Goal: Task Accomplishment & Management: Use online tool/utility

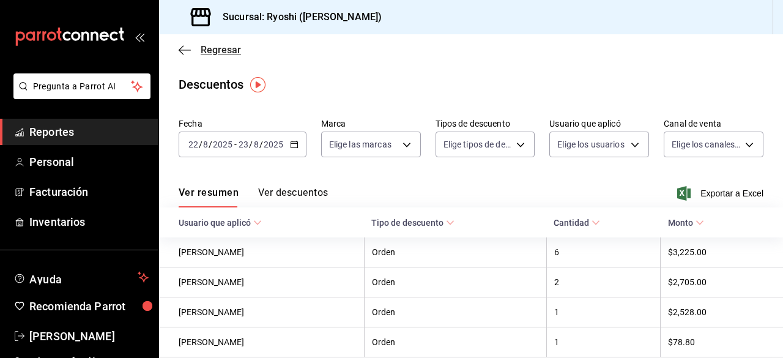
click at [188, 48] on icon "button" at bounding box center [185, 50] width 12 height 11
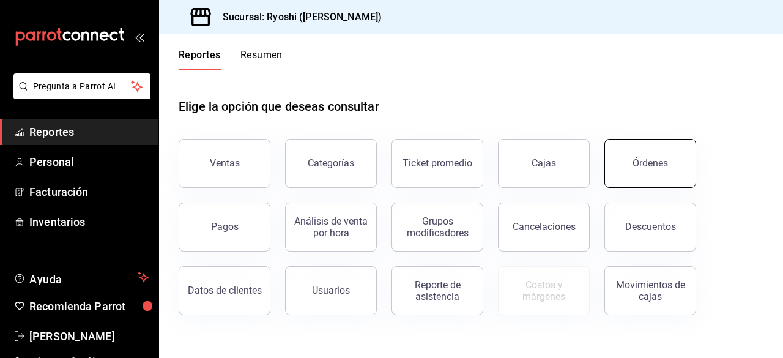
click at [654, 151] on button "Órdenes" at bounding box center [651, 163] width 92 height 49
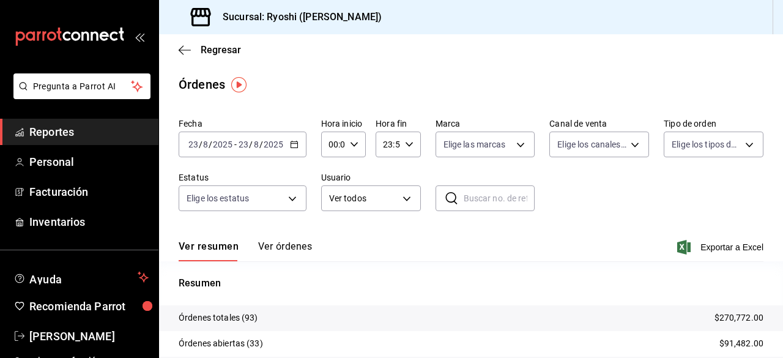
click at [295, 141] on \(Stroke\) "button" at bounding box center [294, 144] width 7 height 7
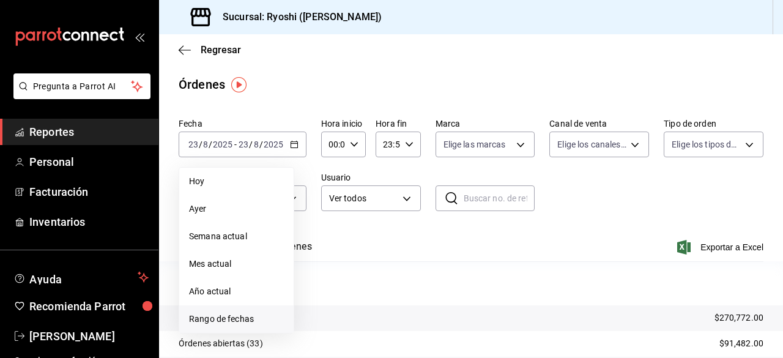
click at [240, 314] on span "Rango de fechas" at bounding box center [236, 319] width 95 height 13
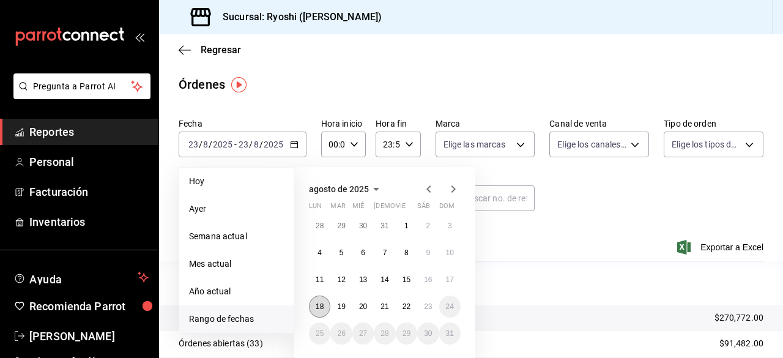
click at [324, 309] on button "18" at bounding box center [319, 307] width 21 height 22
click at [428, 315] on button "23" at bounding box center [427, 307] width 21 height 22
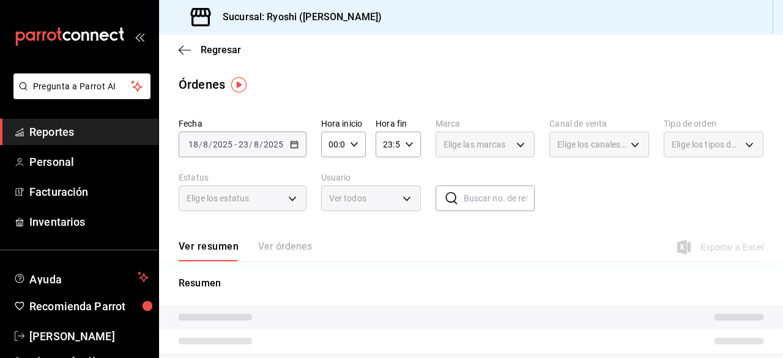
click at [407, 144] on icon "button" at bounding box center [409, 144] width 9 height 9
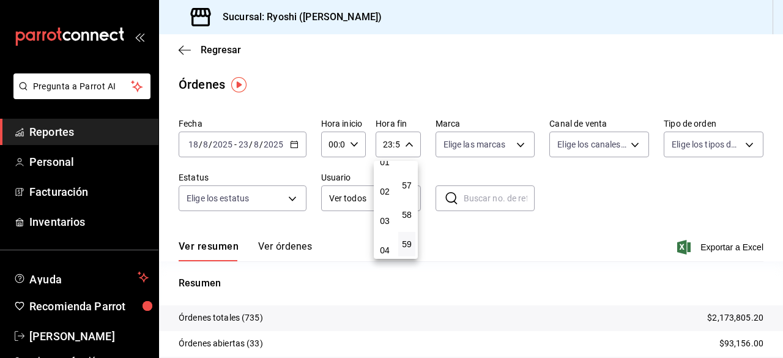
scroll to position [42, 0]
click at [385, 214] on button "03" at bounding box center [384, 221] width 17 height 24
click at [406, 173] on span "00" at bounding box center [407, 176] width 2 height 10
type input "03:00"
click at [602, 255] on div at bounding box center [391, 179] width 783 height 358
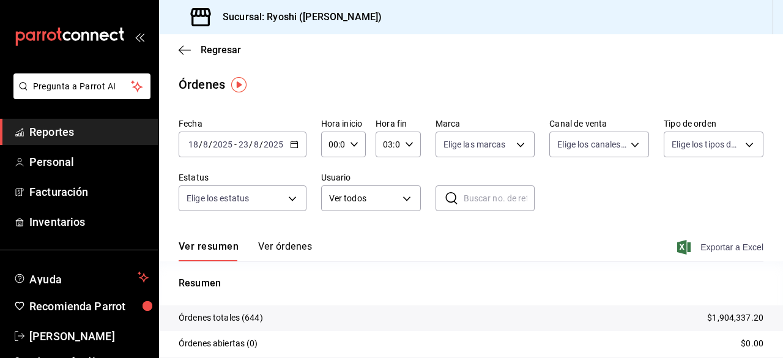
click at [718, 245] on span "Exportar a Excel" at bounding box center [722, 247] width 84 height 15
click at [190, 52] on icon "button" at bounding box center [185, 50] width 12 height 11
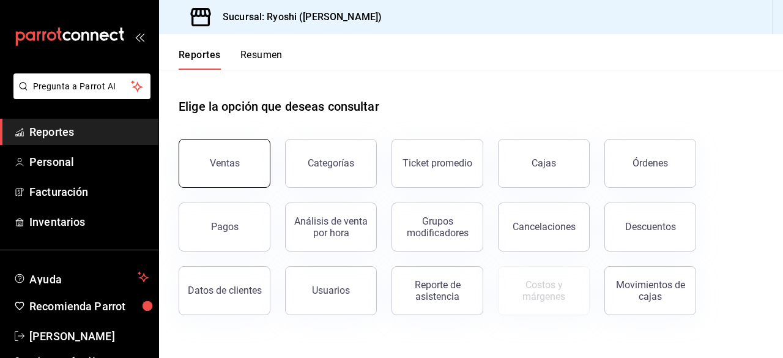
click at [259, 181] on button "Ventas" at bounding box center [225, 163] width 92 height 49
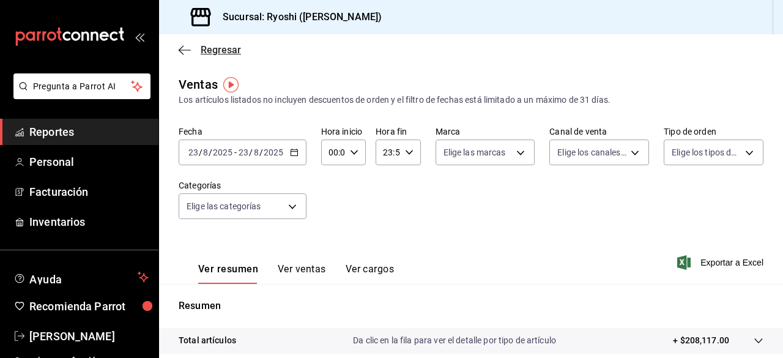
click at [184, 51] on icon "button" at bounding box center [185, 50] width 12 height 11
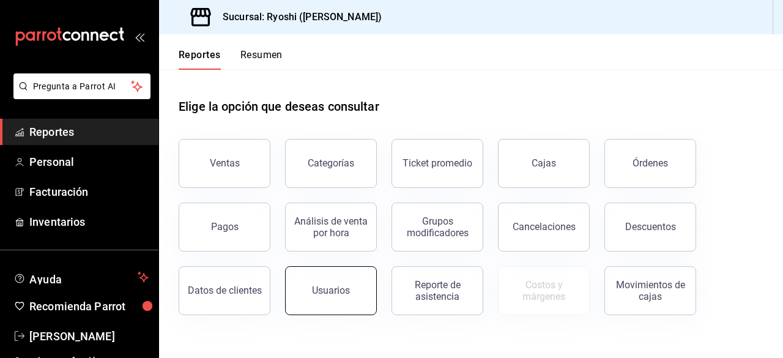
click at [344, 269] on button "Usuarios" at bounding box center [331, 290] width 92 height 49
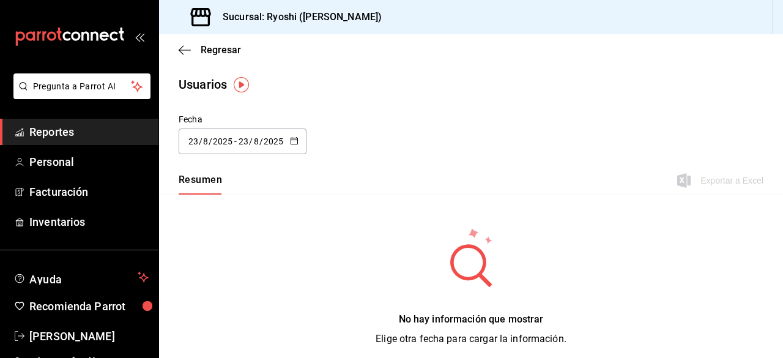
click at [294, 142] on icon "button" at bounding box center [294, 140] width 9 height 9
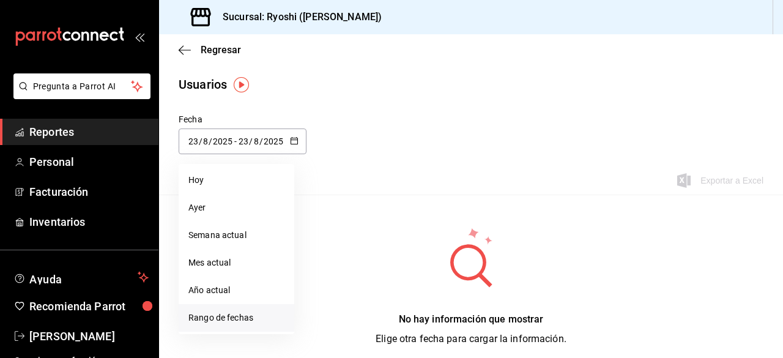
click at [235, 321] on li "Rango de fechas" at bounding box center [237, 318] width 116 height 28
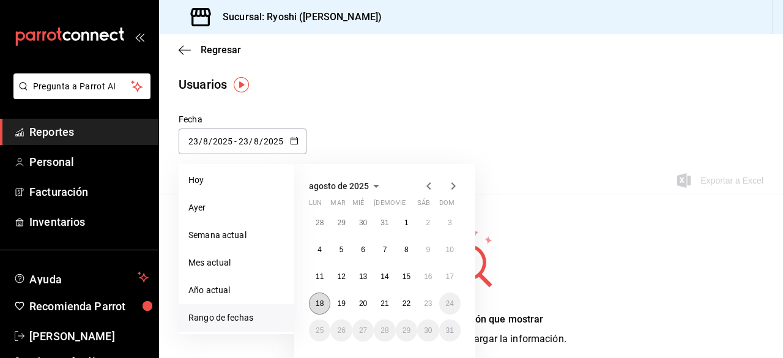
click at [318, 301] on abbr "18" at bounding box center [320, 303] width 8 height 9
click at [409, 304] on abbr "22" at bounding box center [407, 303] width 8 height 9
type input "[DATE]"
type input "18"
type input "[DATE]"
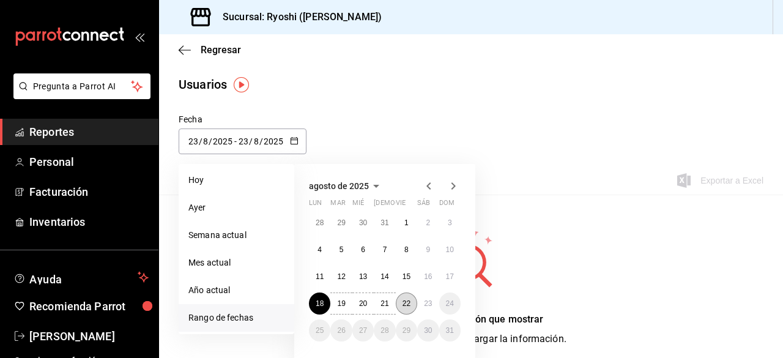
type input "22"
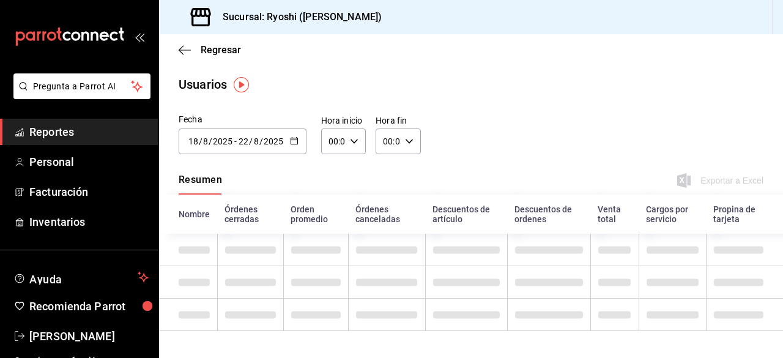
click at [409, 140] on icon "button" at bounding box center [409, 141] width 9 height 9
click at [390, 234] on button "03" at bounding box center [384, 227] width 17 height 24
type input "03:00"
click at [386, 223] on span "03" at bounding box center [385, 227] width 2 height 10
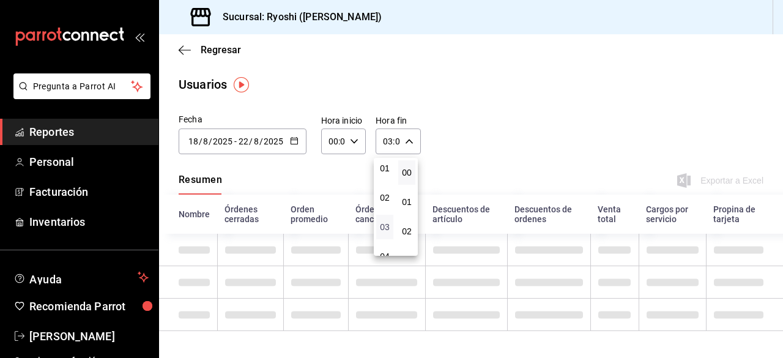
click at [386, 223] on span "03" at bounding box center [385, 227] width 2 height 10
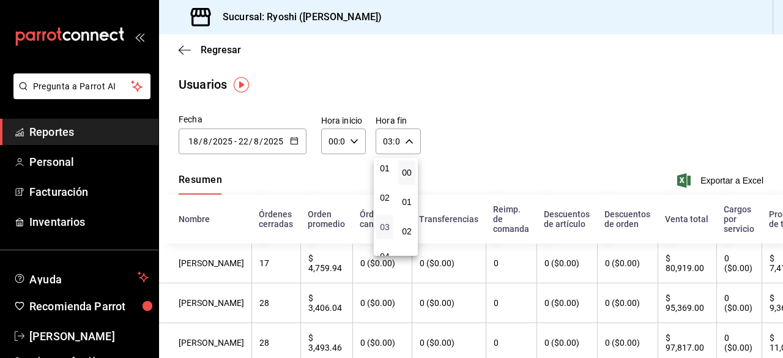
click at [386, 223] on span "03" at bounding box center [385, 227] width 2 height 10
click at [518, 163] on div at bounding box center [391, 179] width 783 height 358
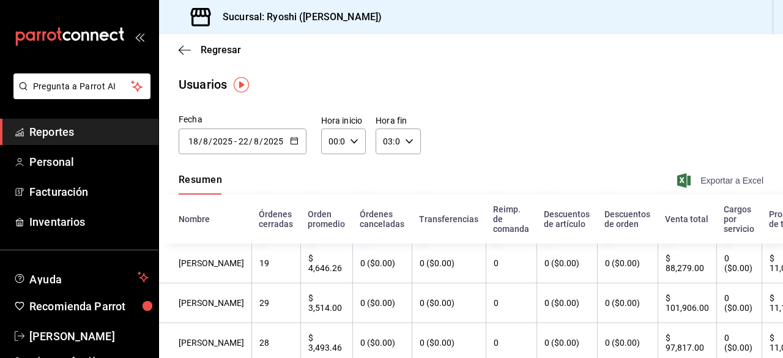
click at [722, 179] on span "Exportar a Excel" at bounding box center [722, 180] width 84 height 15
click at [292, 138] on icon "button" at bounding box center [294, 140] width 9 height 9
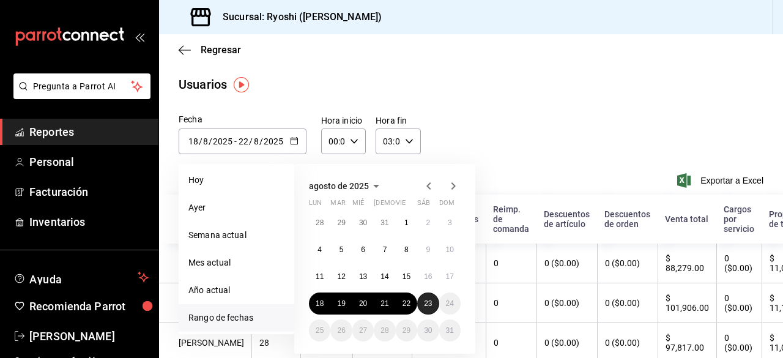
click at [428, 307] on abbr "23" at bounding box center [428, 303] width 8 height 9
click at [327, 304] on button "18" at bounding box center [319, 303] width 21 height 22
type input "[DATE]"
type input "23"
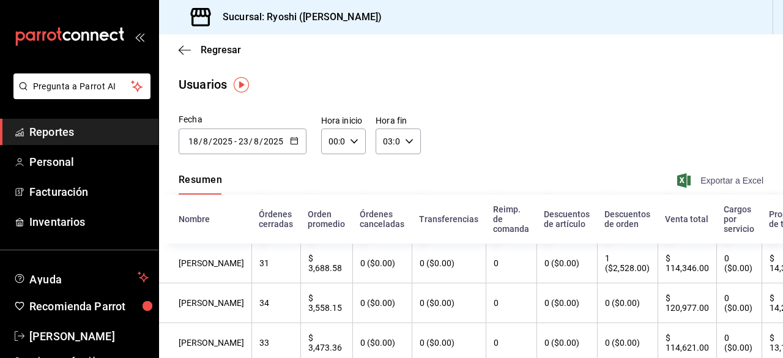
click at [734, 182] on span "Exportar a Excel" at bounding box center [722, 180] width 84 height 15
